Goal: Information Seeking & Learning: Check status

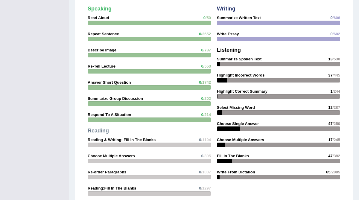
scroll to position [507, 0]
click at [223, 195] on div "Speaking Read Aloud 0 /50 Repeat Sentence 0 /2652 Describe Image 0 /787 Re-Tell…" at bounding box center [214, 88] width 268 height 267
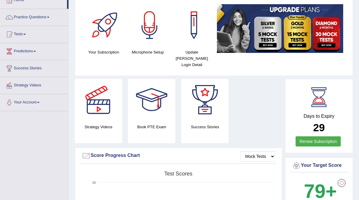
scroll to position [37, 0]
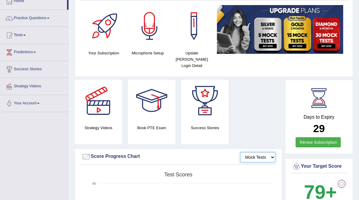
click at [271, 152] on select "Mock Tests" at bounding box center [257, 157] width 35 height 10
click at [240, 152] on select "Mock Tests" at bounding box center [257, 157] width 35 height 10
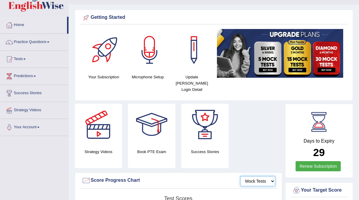
scroll to position [0, 0]
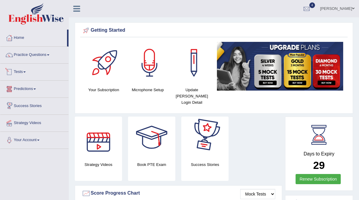
click at [22, 72] on link "Tests" at bounding box center [34, 71] width 68 height 15
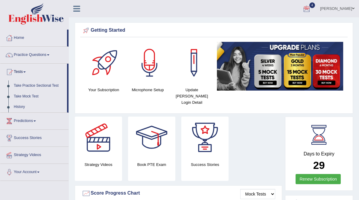
click at [310, 10] on div at bounding box center [306, 8] width 9 height 9
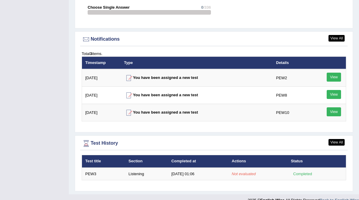
scroll to position [707, 0]
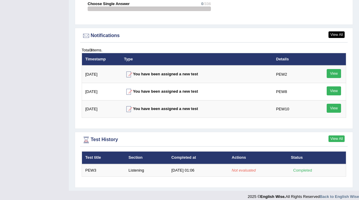
click at [337, 136] on link "View All" at bounding box center [337, 139] width 16 height 7
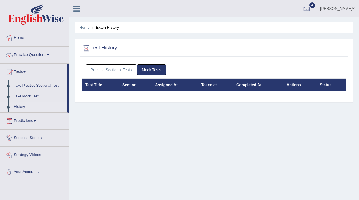
click at [122, 69] on link "Practice Sectional Tests" at bounding box center [111, 69] width 51 height 11
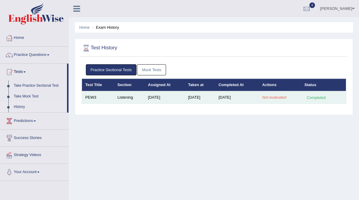
click at [131, 99] on td "Listening" at bounding box center [129, 97] width 31 height 13
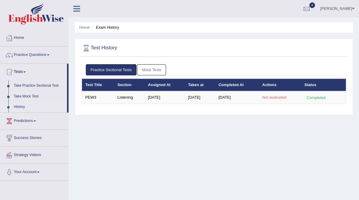
click at [19, 106] on link "History" at bounding box center [39, 107] width 56 height 11
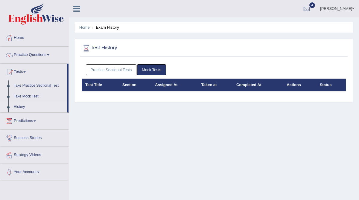
click at [110, 68] on link "Practice Sectional Tests" at bounding box center [111, 69] width 51 height 11
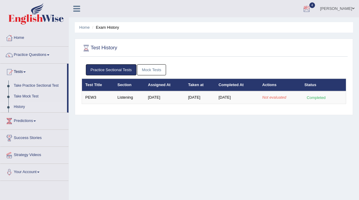
click at [311, 10] on div at bounding box center [306, 8] width 9 height 9
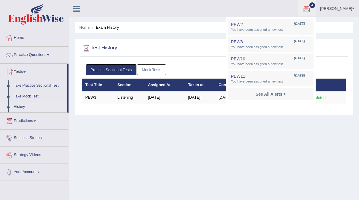
click at [346, 8] on link "[PERSON_NAME]" at bounding box center [337, 8] width 43 height 16
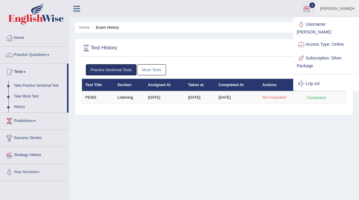
click at [134, 161] on div "Home Exam History Test History Practice Sectional Tests Mock Tests Test Title S…" at bounding box center [214, 149] width 290 height 299
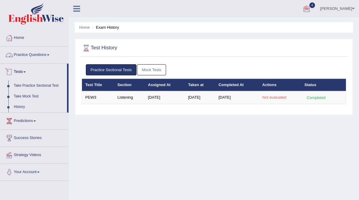
click at [48, 54] on link "Practice Questions" at bounding box center [34, 54] width 68 height 15
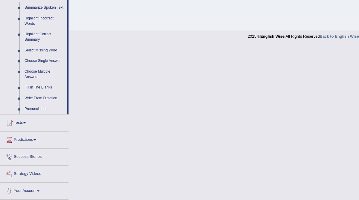
scroll to position [274, 0]
click at [27, 124] on link "Tests" at bounding box center [34, 122] width 68 height 15
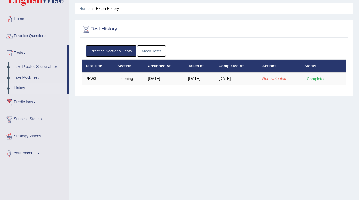
scroll to position [0, 0]
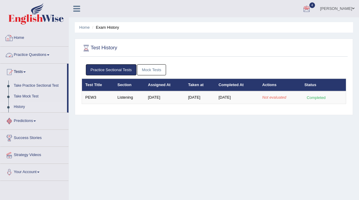
click at [17, 40] on link "Home" at bounding box center [34, 37] width 68 height 15
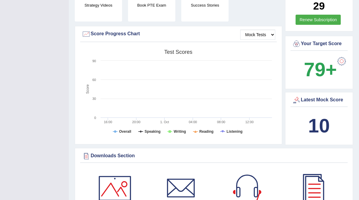
scroll to position [171, 0]
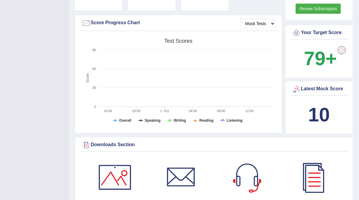
click at [296, 85] on div at bounding box center [296, 89] width 9 height 9
click at [325, 113] on b "10" at bounding box center [319, 115] width 22 height 22
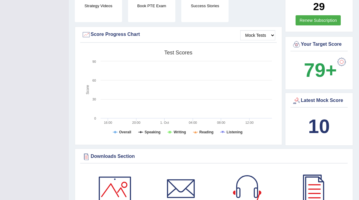
scroll to position [159, 0]
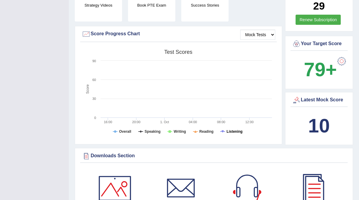
click at [233, 130] on tspan "Listening" at bounding box center [235, 132] width 16 height 4
click at [271, 30] on select "Mock Tests" at bounding box center [257, 35] width 35 height 10
click at [240, 30] on select "Mock Tests" at bounding box center [257, 35] width 35 height 10
click at [259, 30] on select "Mock Tests" at bounding box center [257, 35] width 35 height 10
click at [240, 30] on select "Mock Tests" at bounding box center [257, 35] width 35 height 10
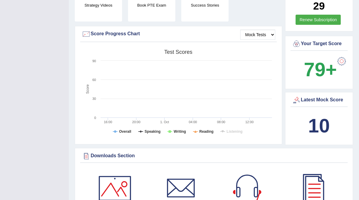
click at [86, 30] on div at bounding box center [86, 34] width 9 height 9
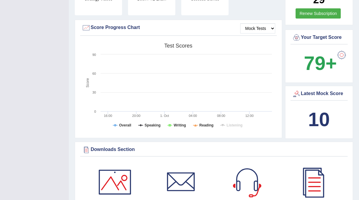
scroll to position [168, 0]
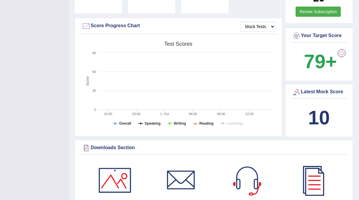
click at [321, 115] on b "10" at bounding box center [319, 118] width 22 height 22
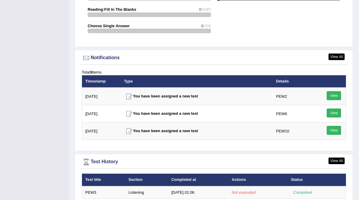
scroll to position [707, 0]
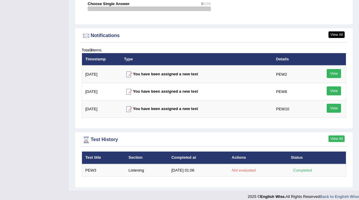
click at [337, 136] on link "View All" at bounding box center [337, 139] width 16 height 7
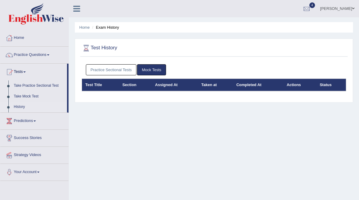
click at [108, 69] on link "Practice Sectional Tests" at bounding box center [111, 69] width 51 height 11
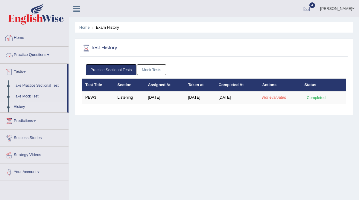
click at [74, 10] on icon at bounding box center [76, 9] width 7 height 8
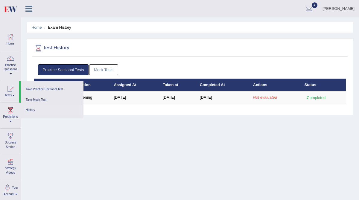
click at [60, 167] on div "Home Exam History Test History Practice Sectional Tests Mock Tests Test Title S…" at bounding box center [190, 149] width 338 height 299
click at [104, 71] on link "Mock Tests" at bounding box center [103, 69] width 29 height 11
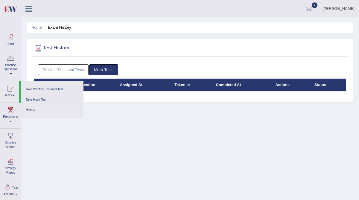
click at [113, 121] on div "Home Exam History Test History Practice Sectional Tests Mock Tests Test Title S…" at bounding box center [190, 149] width 338 height 299
click at [13, 93] on div at bounding box center [9, 88] width 9 height 9
click at [9, 94] on link "Tests" at bounding box center [9, 90] width 19 height 19
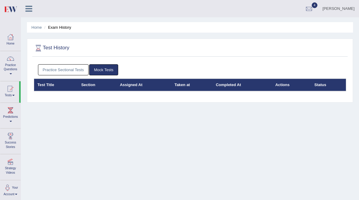
click at [69, 70] on link "Practice Sectional Tests" at bounding box center [63, 69] width 51 height 11
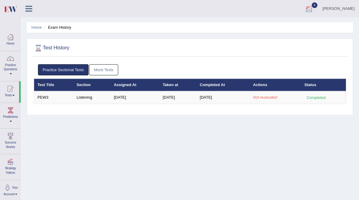
click at [314, 8] on div at bounding box center [309, 8] width 9 height 9
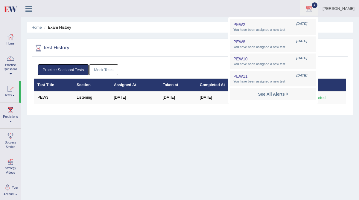
click at [268, 93] on strong "See All Alerts" at bounding box center [271, 94] width 27 height 5
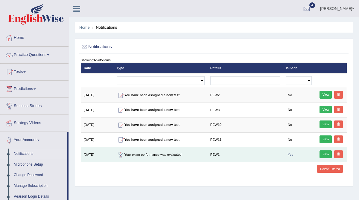
click at [326, 154] on link "View" at bounding box center [326, 155] width 12 height 8
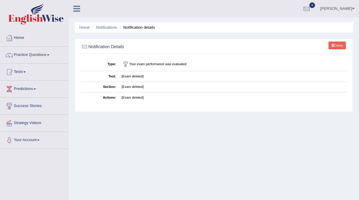
click at [337, 47] on link "Delete" at bounding box center [337, 46] width 17 height 8
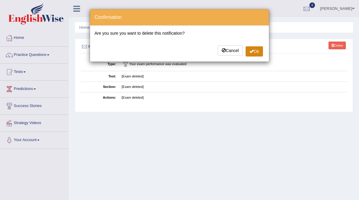
click at [250, 55] on button "Ok" at bounding box center [254, 51] width 17 height 10
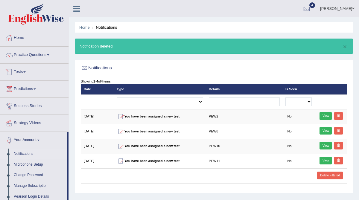
click at [24, 71] on link "Tests" at bounding box center [34, 71] width 68 height 15
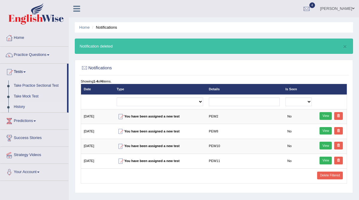
click at [20, 108] on link "History" at bounding box center [39, 107] width 56 height 11
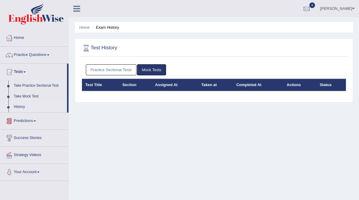
click at [106, 69] on link "Practice Sectional Tests" at bounding box center [111, 69] width 51 height 11
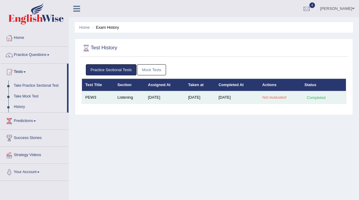
click at [274, 98] on em "Not evaluated" at bounding box center [274, 97] width 24 height 4
click at [315, 101] on div "Completed" at bounding box center [316, 98] width 23 height 6
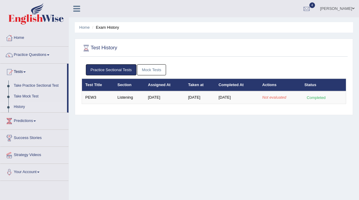
click at [271, 87] on th "Actions" at bounding box center [280, 85] width 42 height 13
click at [235, 84] on th "Completed At" at bounding box center [237, 85] width 44 height 13
click at [174, 87] on th "Assigned At" at bounding box center [165, 85] width 40 height 13
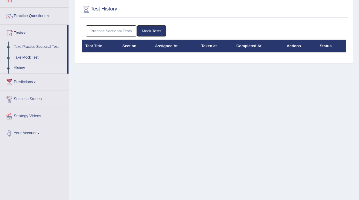
scroll to position [40, 0]
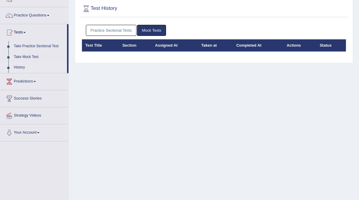
click at [108, 31] on link "Practice Sectional Tests" at bounding box center [111, 30] width 51 height 11
